Goal: Check status

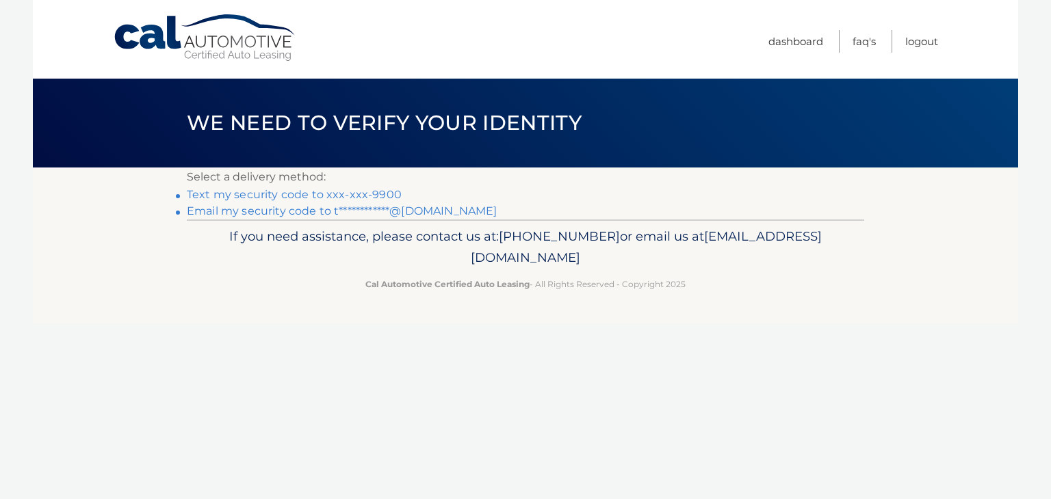
click at [267, 196] on link "Text my security code to xxx-xxx-9900" at bounding box center [294, 194] width 215 height 13
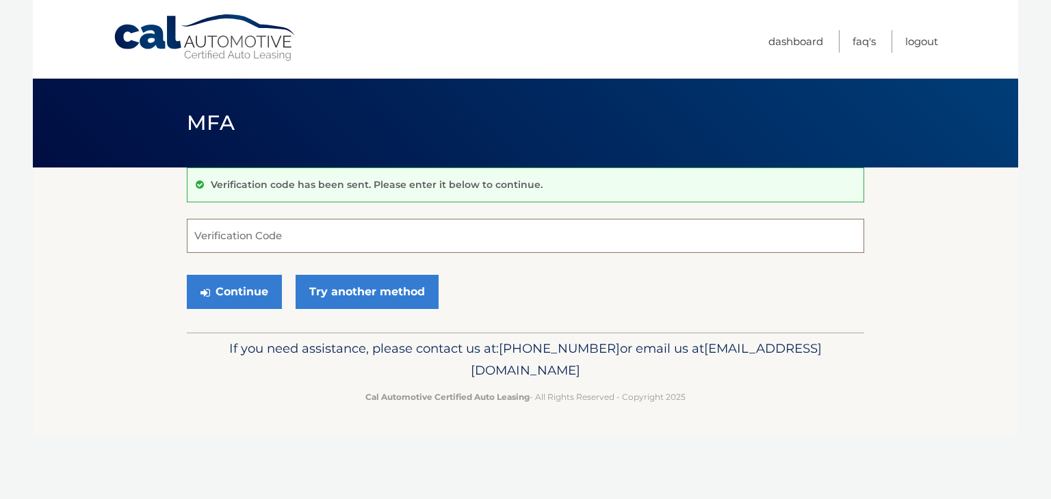
click at [271, 222] on input "Verification Code" at bounding box center [525, 236] width 677 height 34
type input "982089"
click at [261, 293] on button "Continue" at bounding box center [234, 292] width 95 height 34
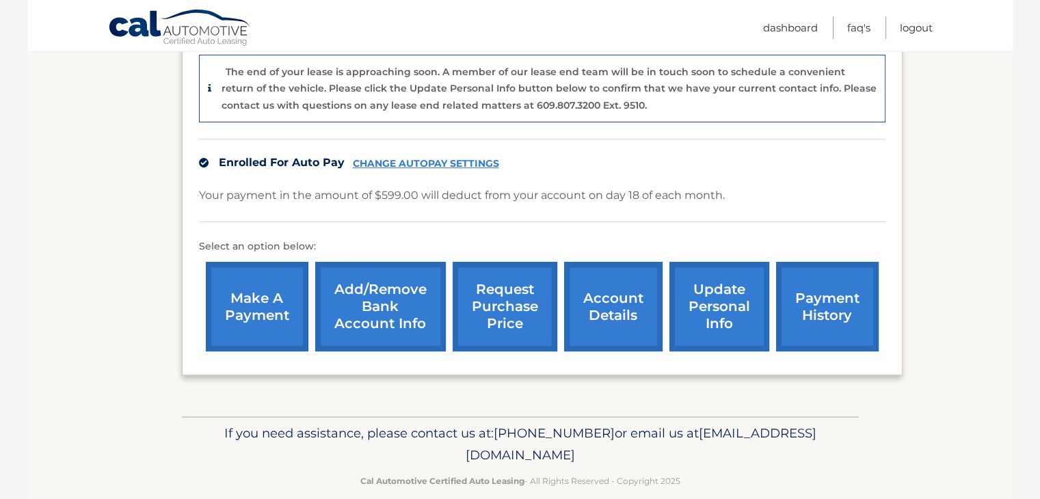
scroll to position [342, 0]
click at [514, 324] on link "request purchase price" at bounding box center [505, 306] width 105 height 90
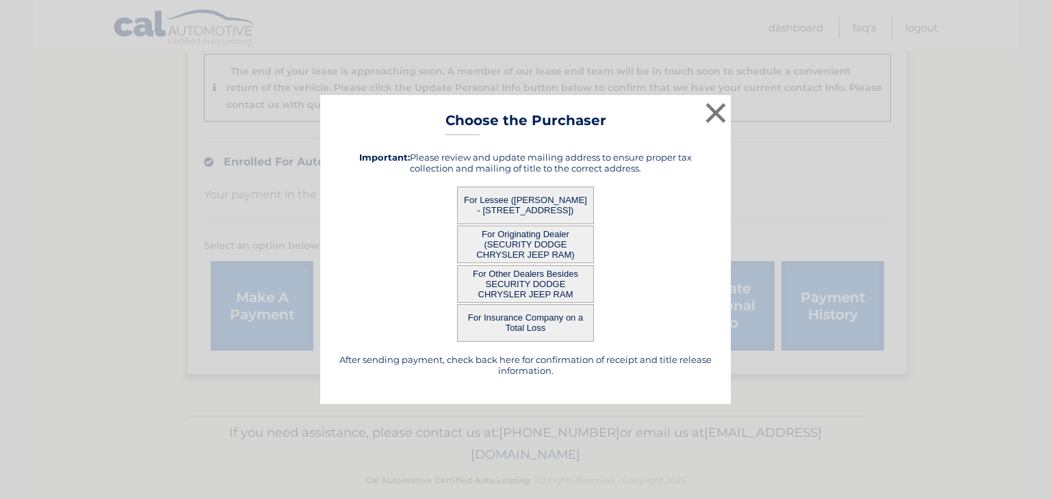
click at [541, 200] on button "For Lessee (RAMI KHALIL - 116 COACH LN, , LEVITTOWN, NY 11756)" at bounding box center [525, 206] width 137 height 38
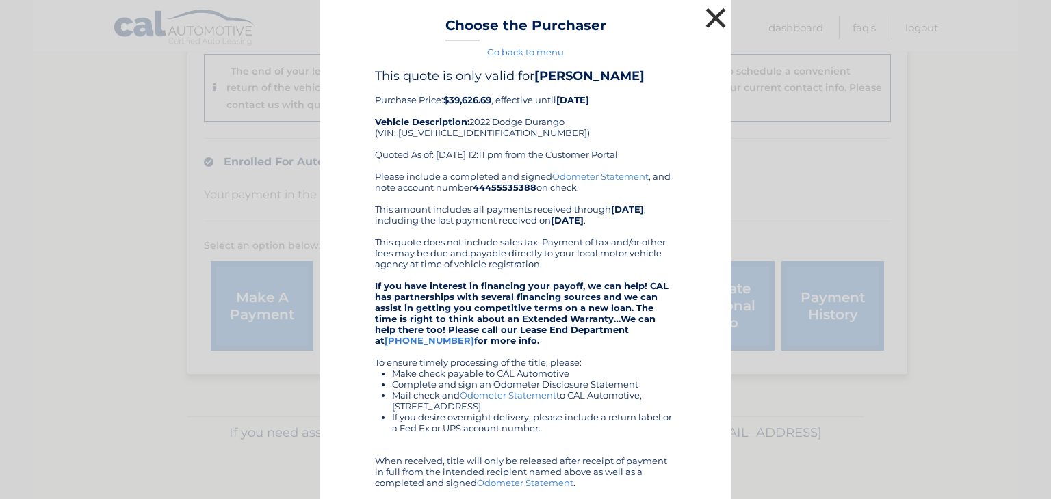
click at [709, 23] on button "×" at bounding box center [715, 17] width 27 height 27
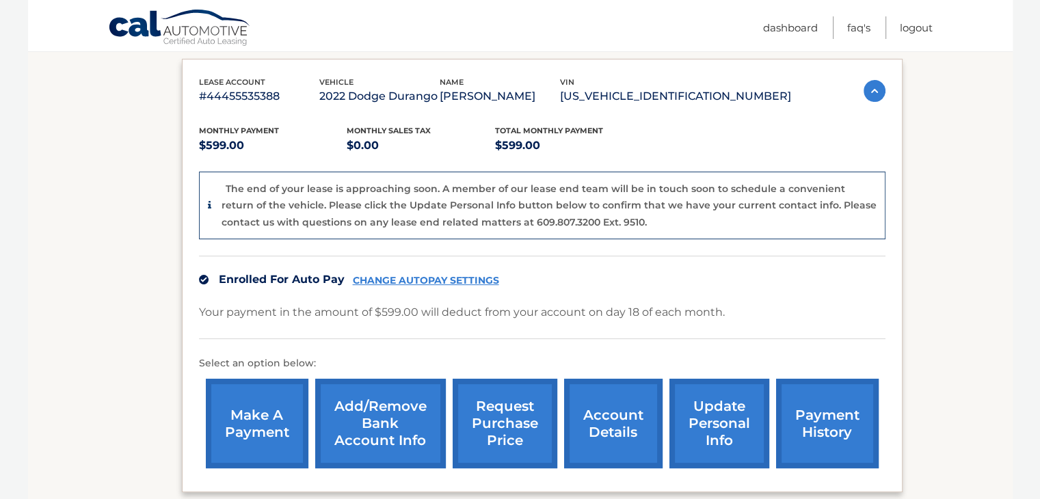
scroll to position [360, 0]
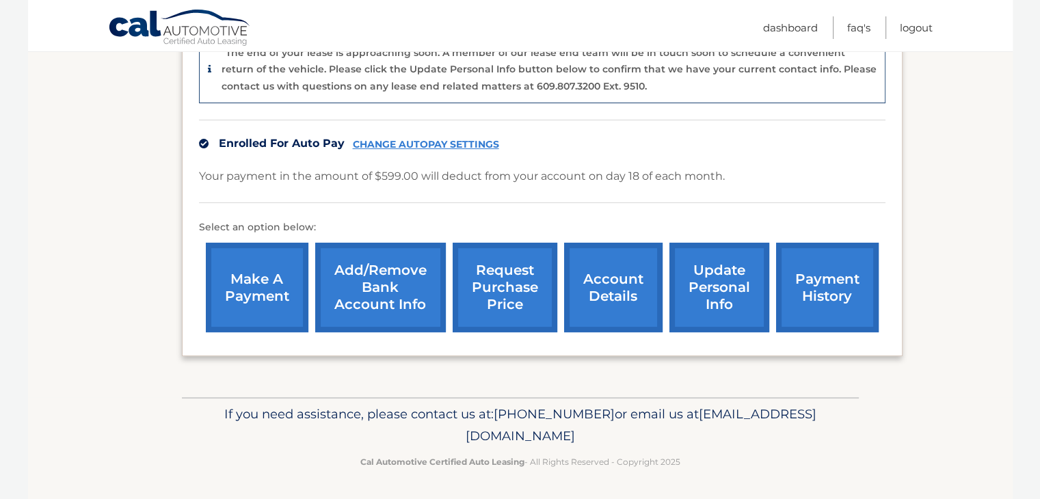
click at [807, 309] on link "payment history" at bounding box center [827, 288] width 103 height 90
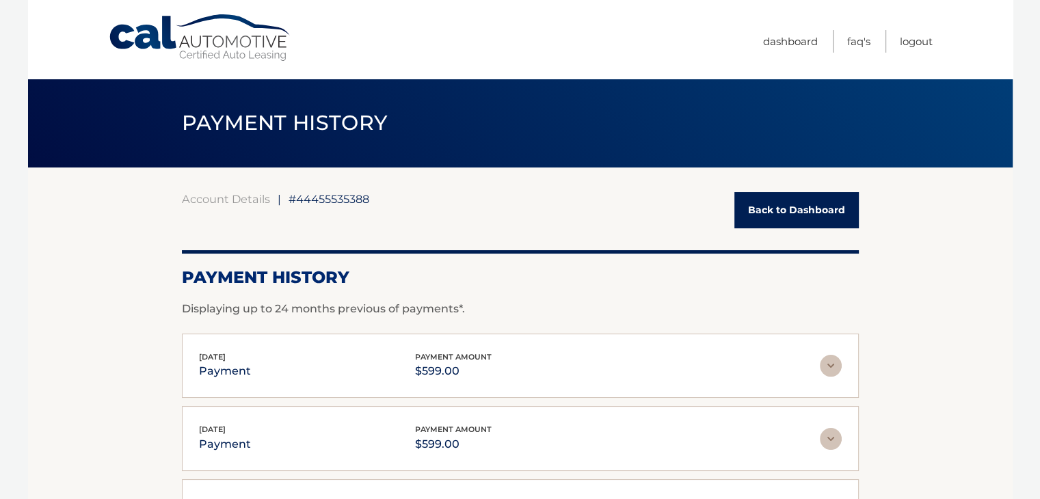
click at [778, 211] on link "Back to Dashboard" at bounding box center [797, 210] width 124 height 36
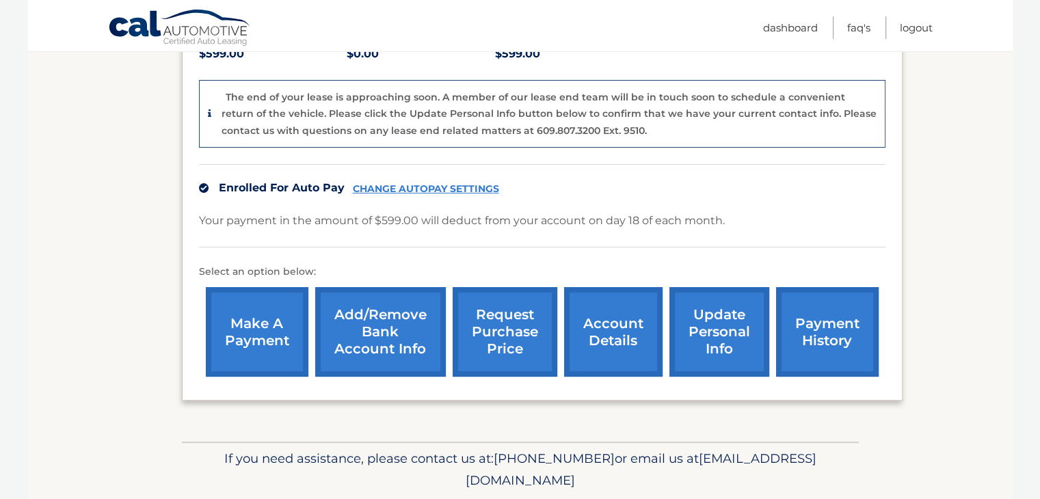
scroll to position [360, 0]
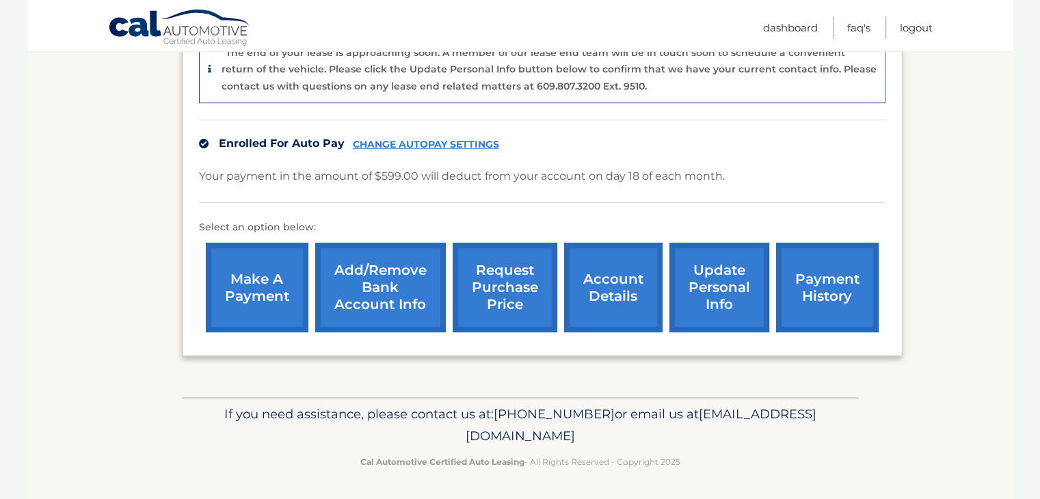
click at [612, 305] on link "account details" at bounding box center [613, 288] width 98 height 90
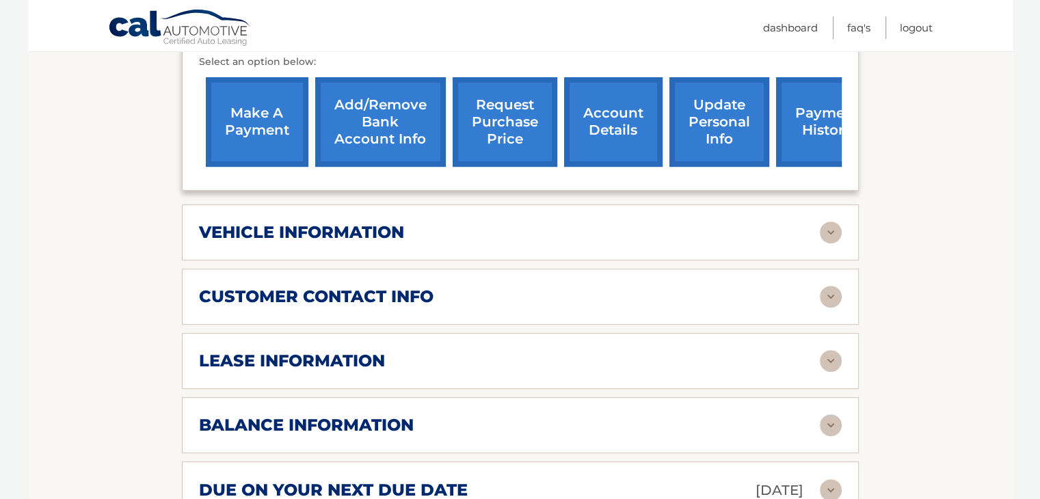
scroll to position [616, 0]
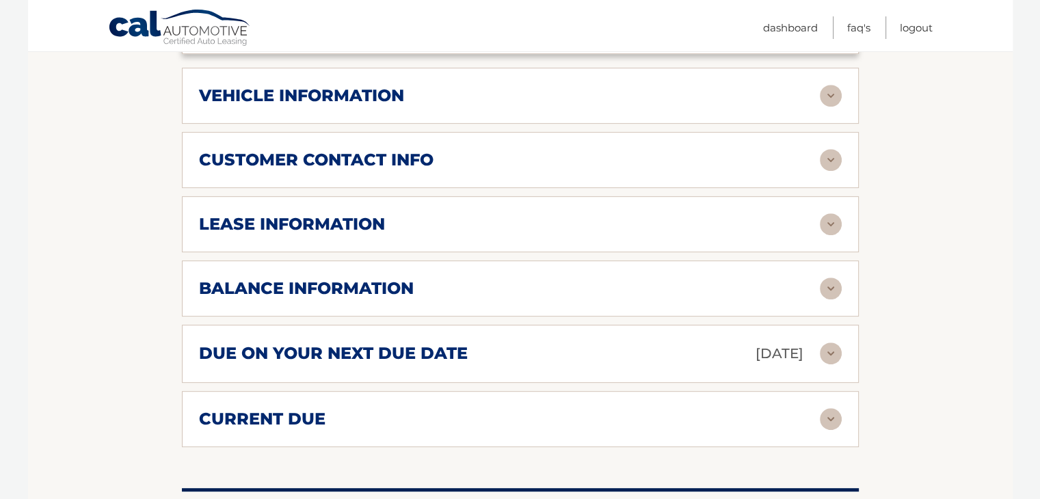
click at [826, 213] on img at bounding box center [831, 224] width 22 height 22
